Goal: Task Accomplishment & Management: Manage account settings

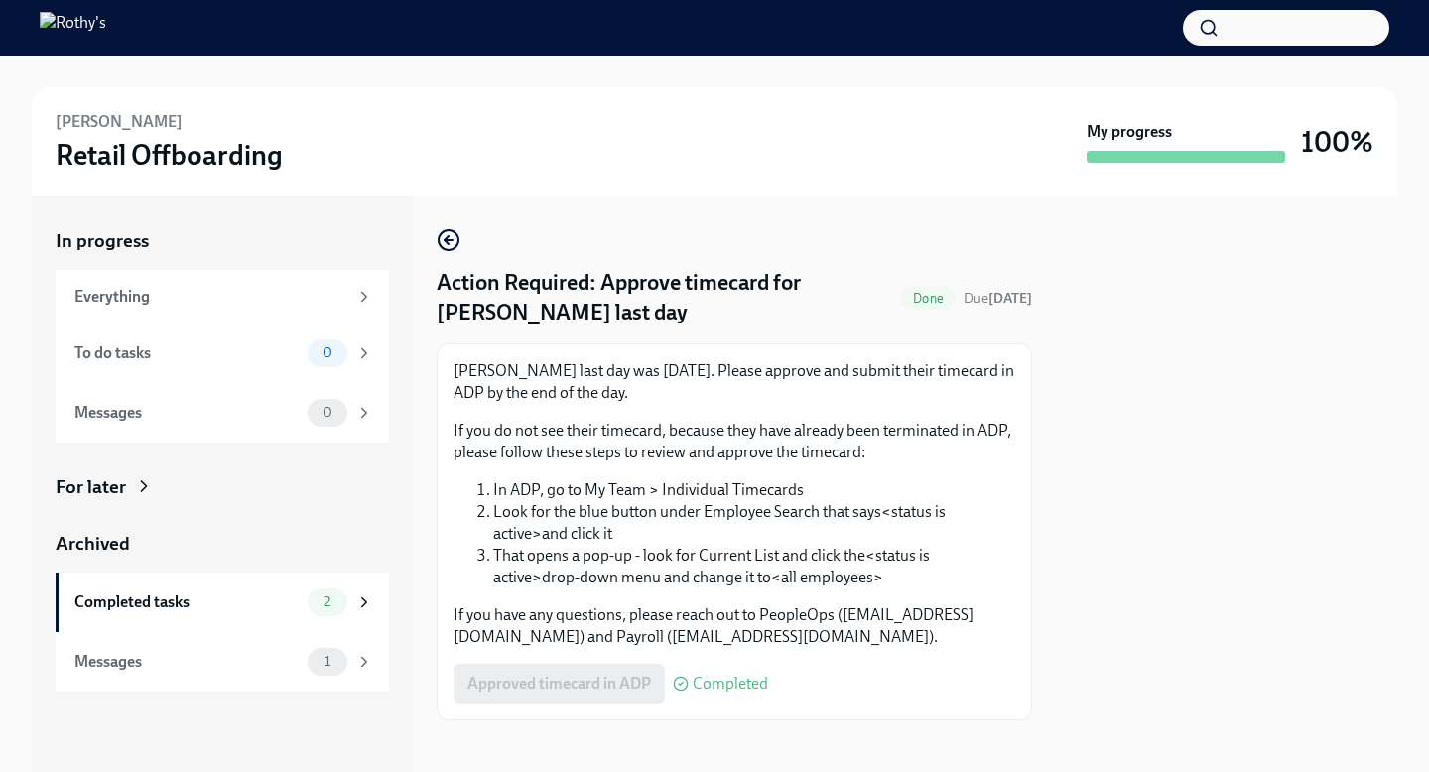
scroll to position [12, 0]
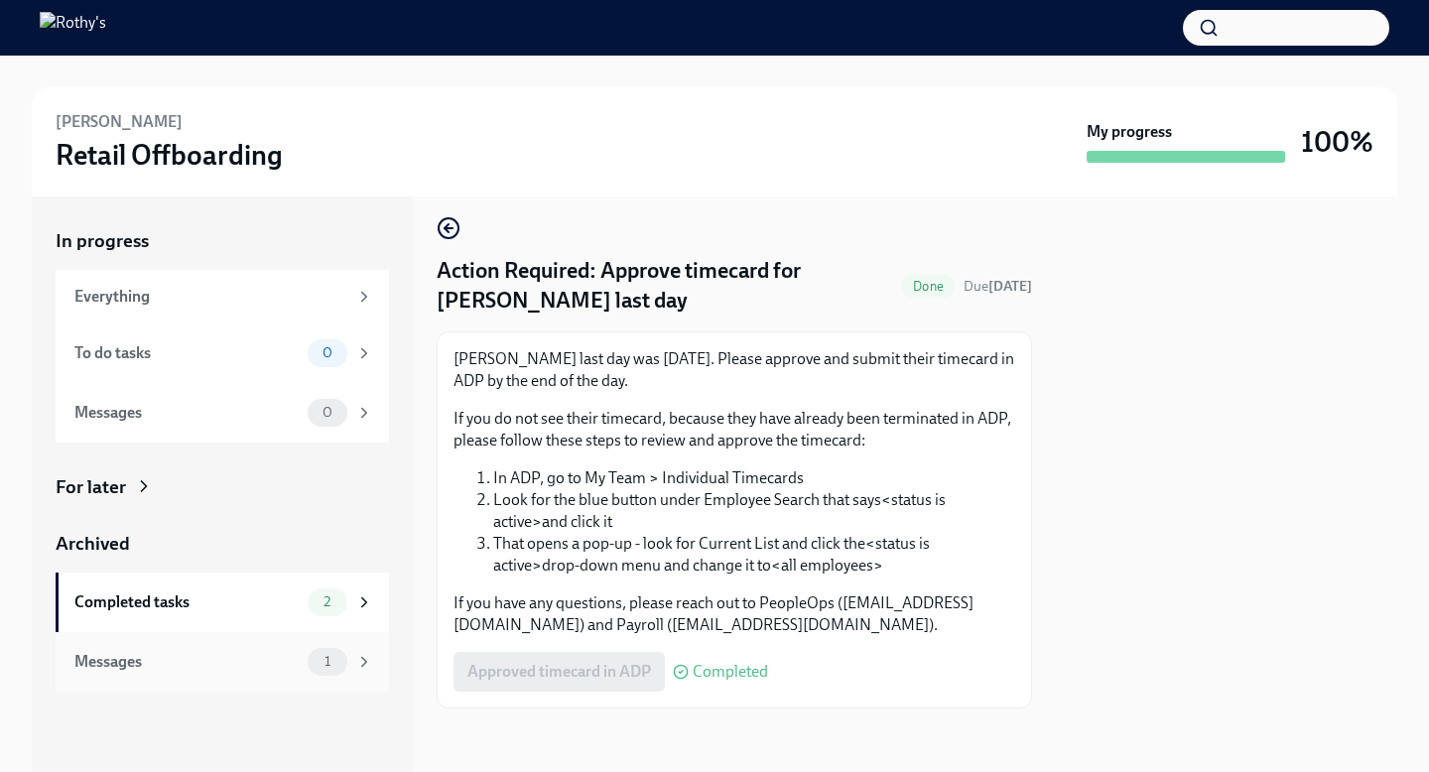
click at [249, 657] on div "Messages" at bounding box center [186, 662] width 225 height 22
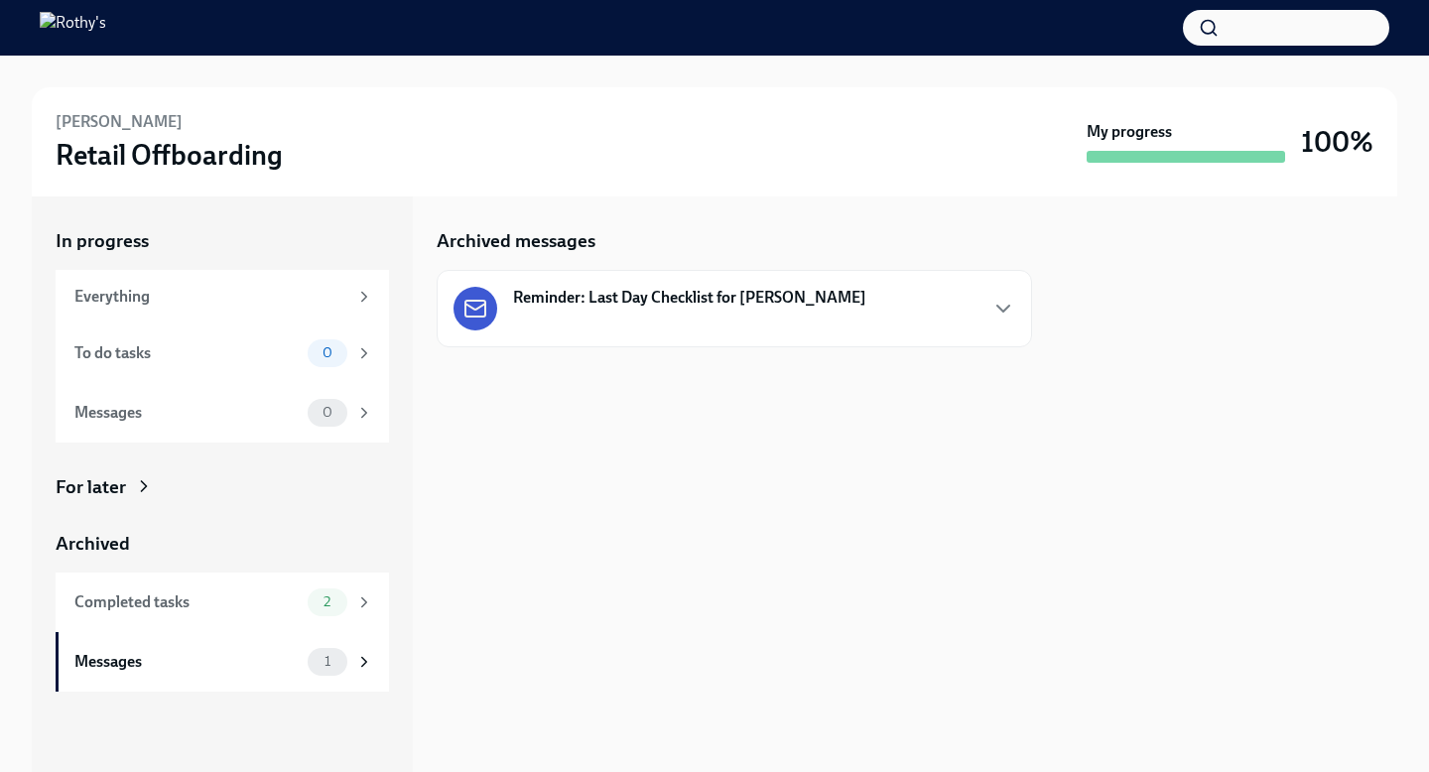
click at [720, 283] on div "Reminder: Last Day Checklist for Emma Minatrea" at bounding box center [734, 308] width 595 height 77
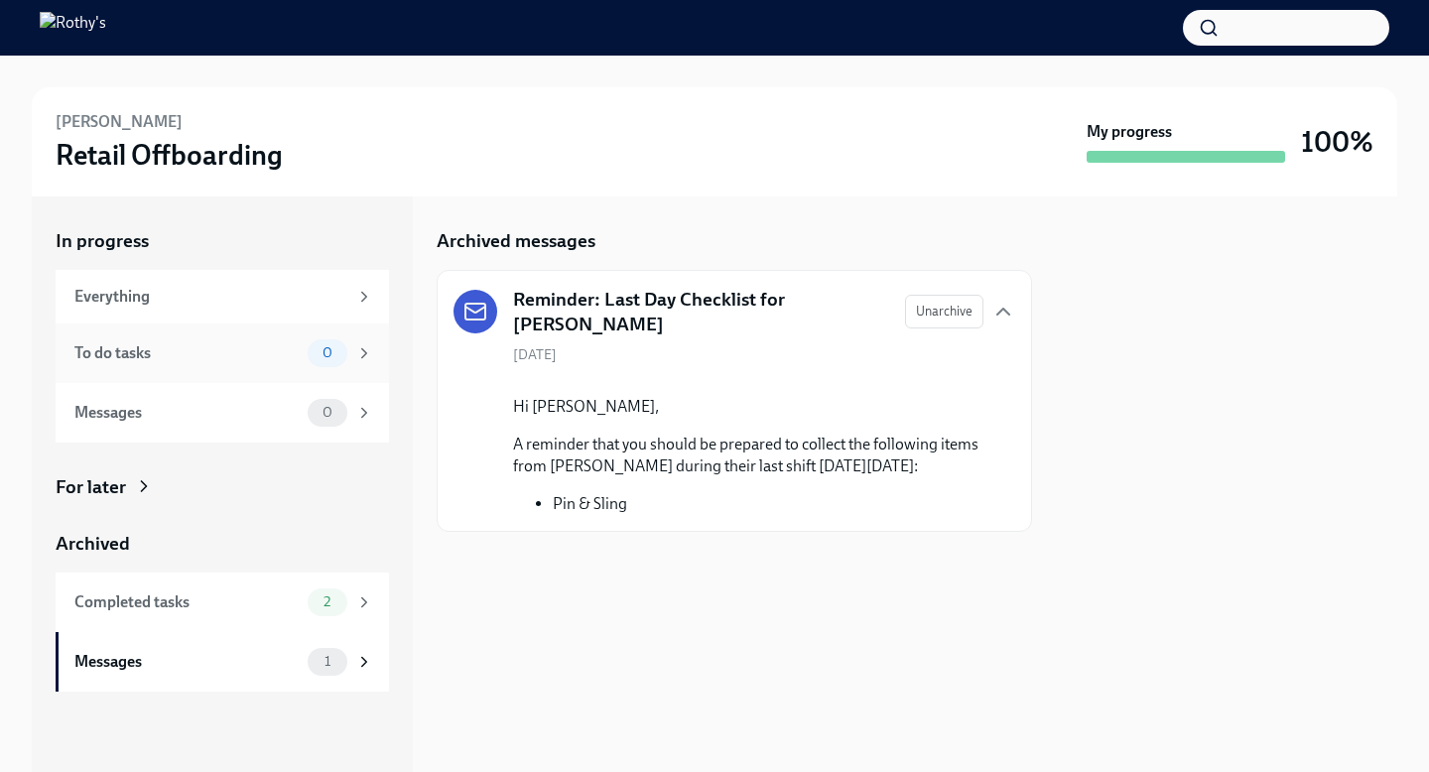
click at [220, 360] on div "To do tasks" at bounding box center [186, 353] width 225 height 22
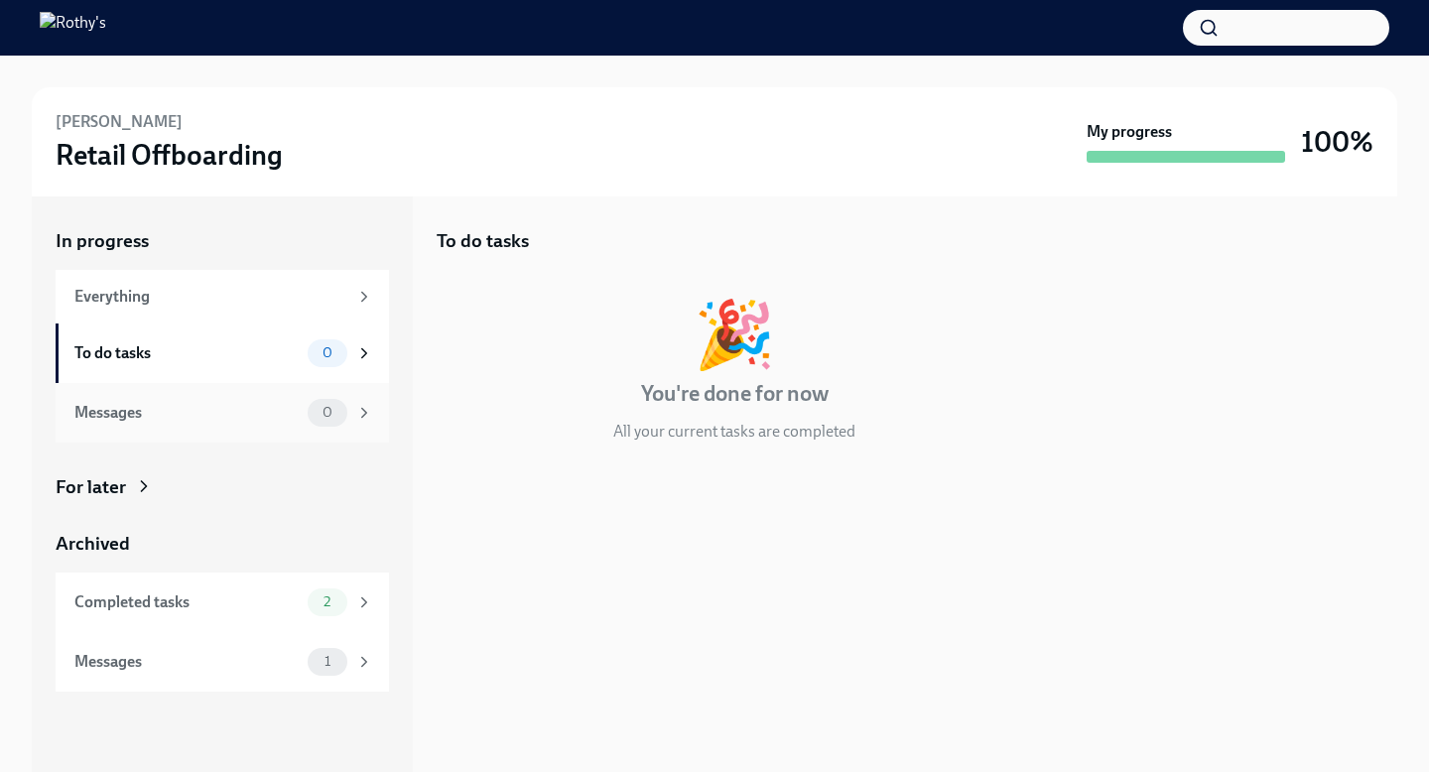
click at [218, 416] on div "Messages" at bounding box center [186, 413] width 225 height 22
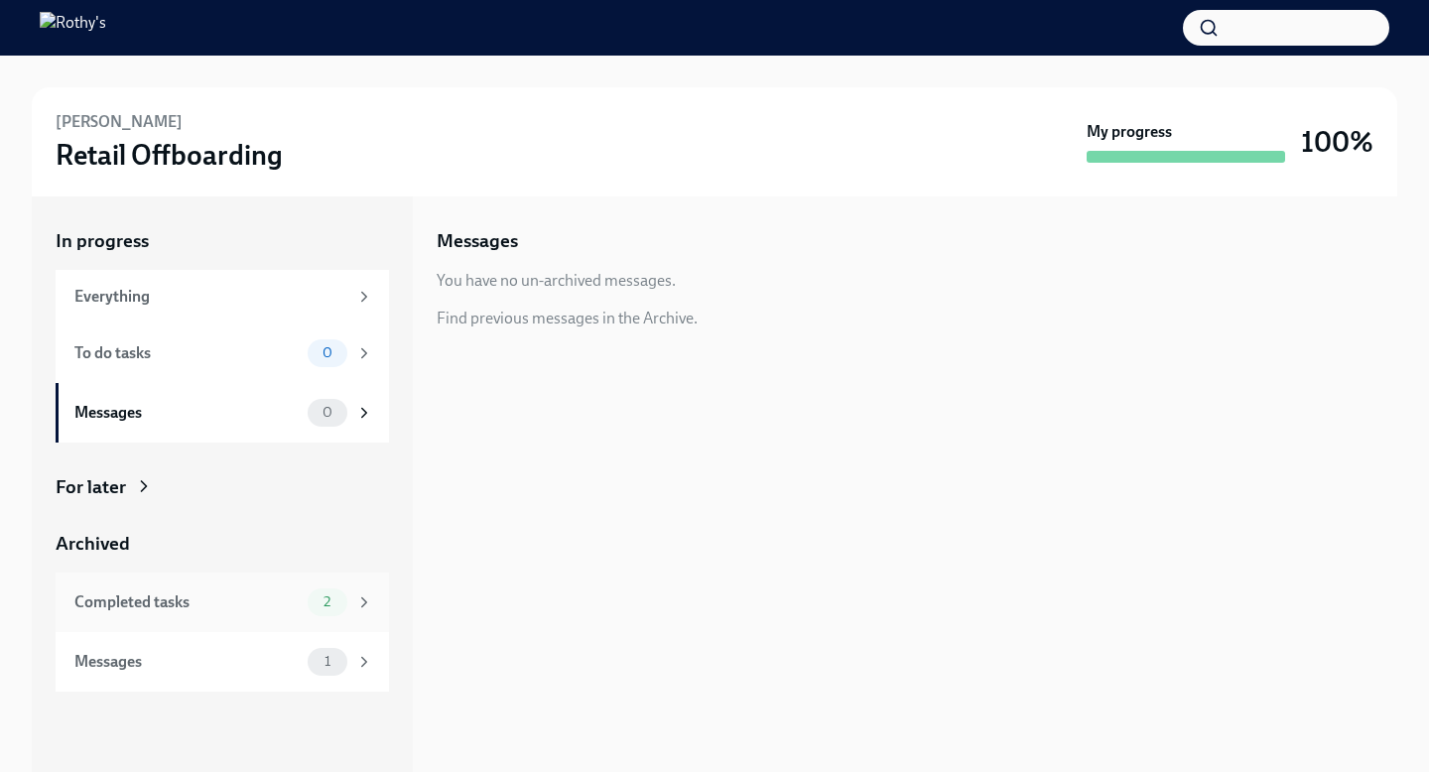
click at [227, 589] on div "Completed tasks 2" at bounding box center [223, 602] width 299 height 28
